Goal: Transaction & Acquisition: Purchase product/service

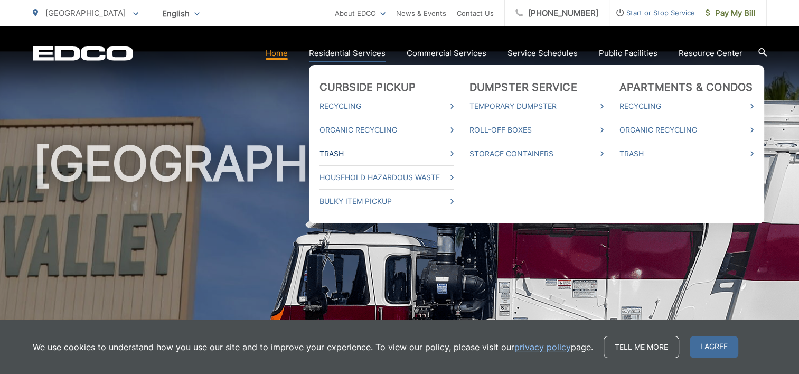
click at [341, 156] on link "Trash" at bounding box center [387, 153] width 134 height 13
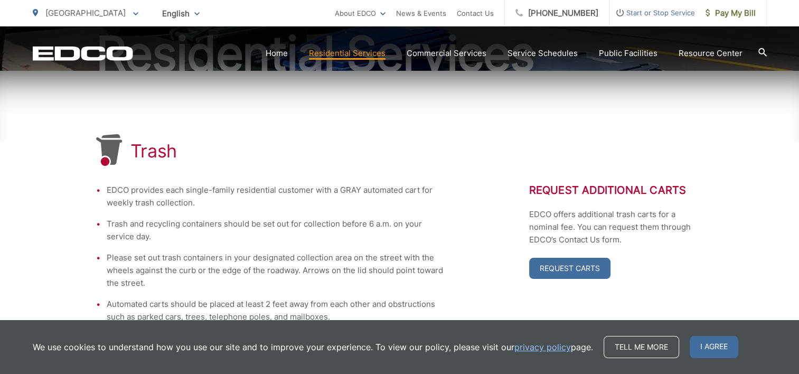
scroll to position [142, 0]
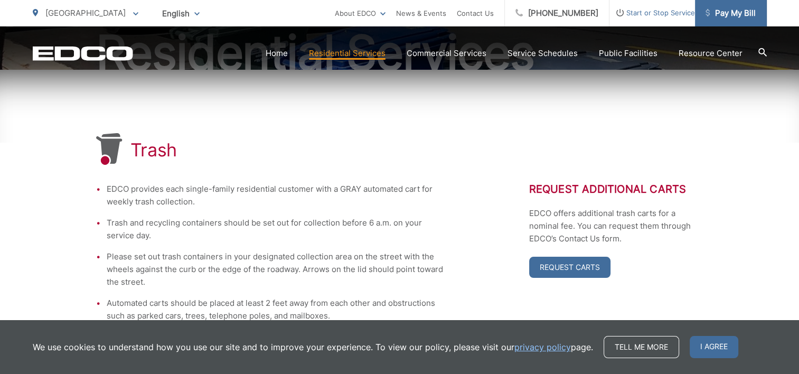
click at [738, 15] on span "Pay My Bill" at bounding box center [731, 13] width 50 height 13
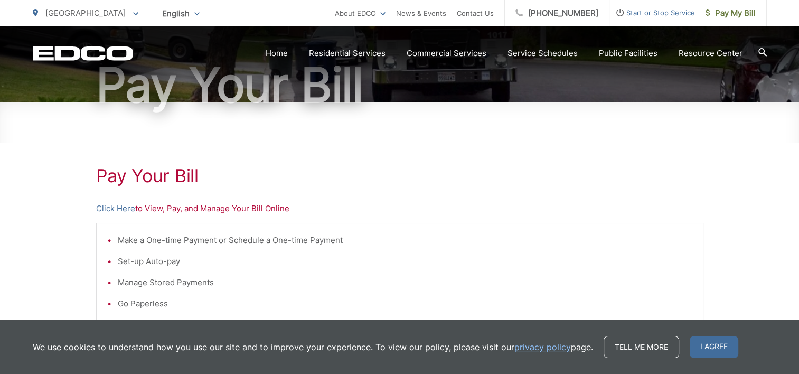
scroll to position [110, 0]
click at [124, 209] on link "Click Here" at bounding box center [115, 208] width 39 height 13
